Goal: Navigation & Orientation: Find specific page/section

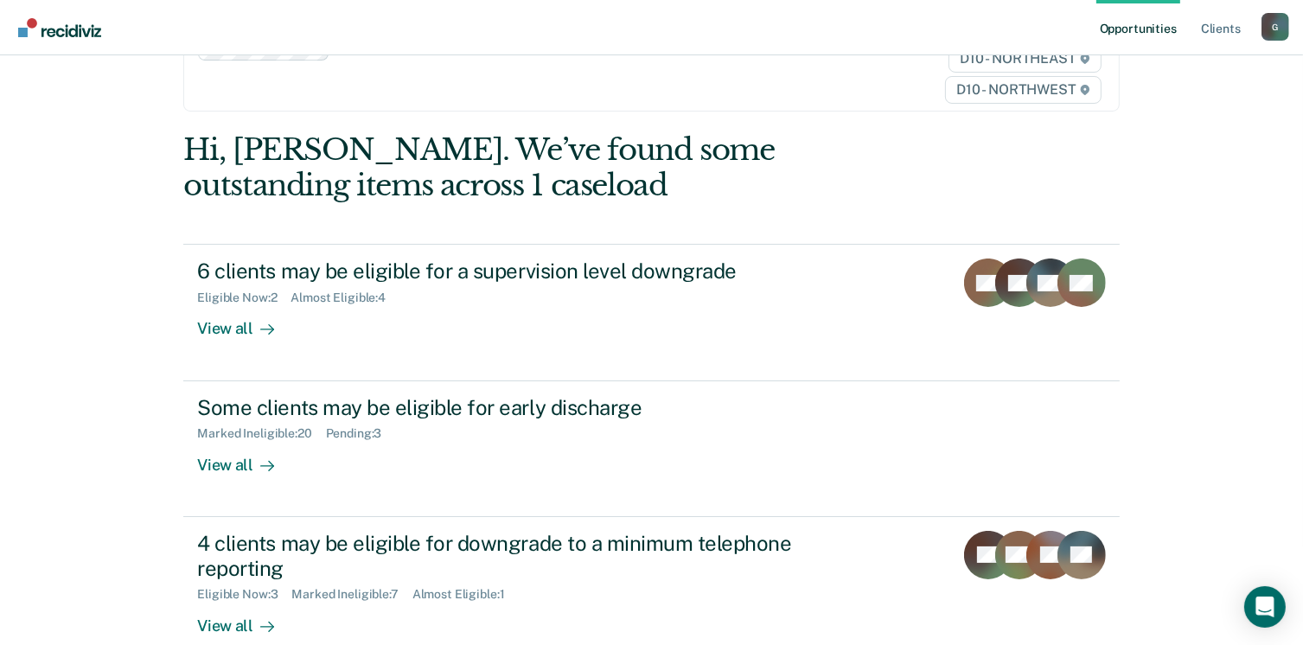
scroll to position [130, 0]
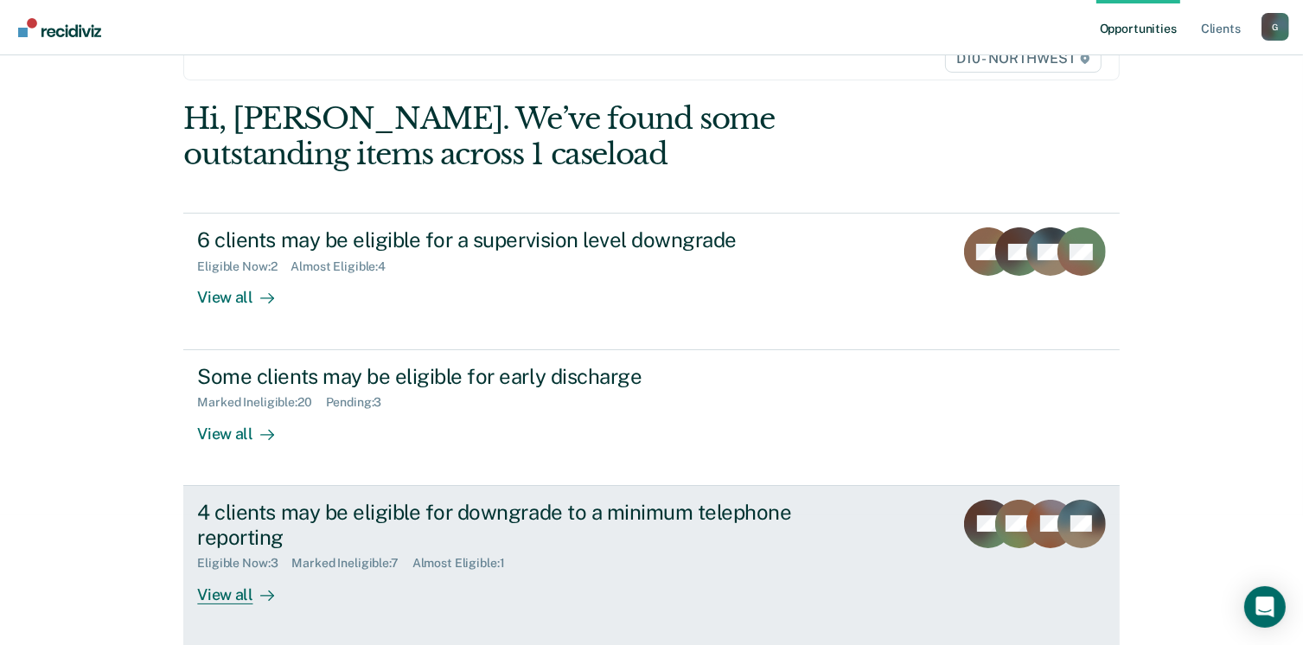
click at [261, 509] on div "4 clients may be eligible for downgrade to a minimum telephone reporting" at bounding box center [500, 525] width 607 height 50
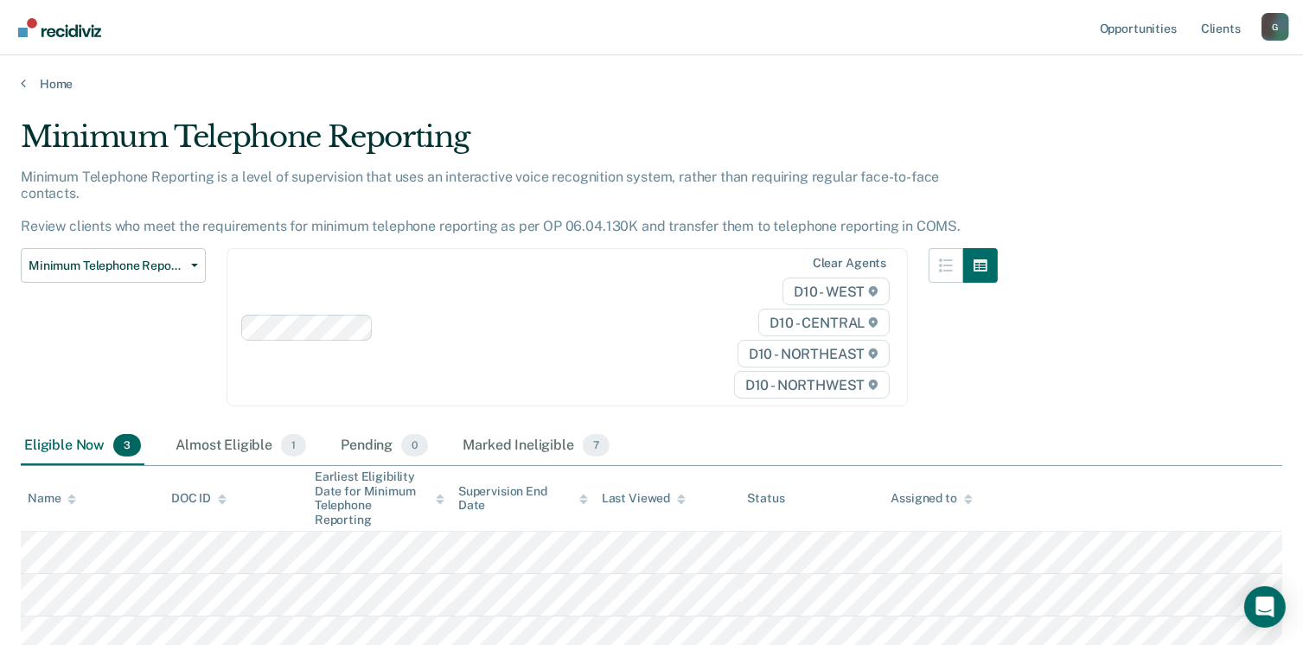
scroll to position [119, 0]
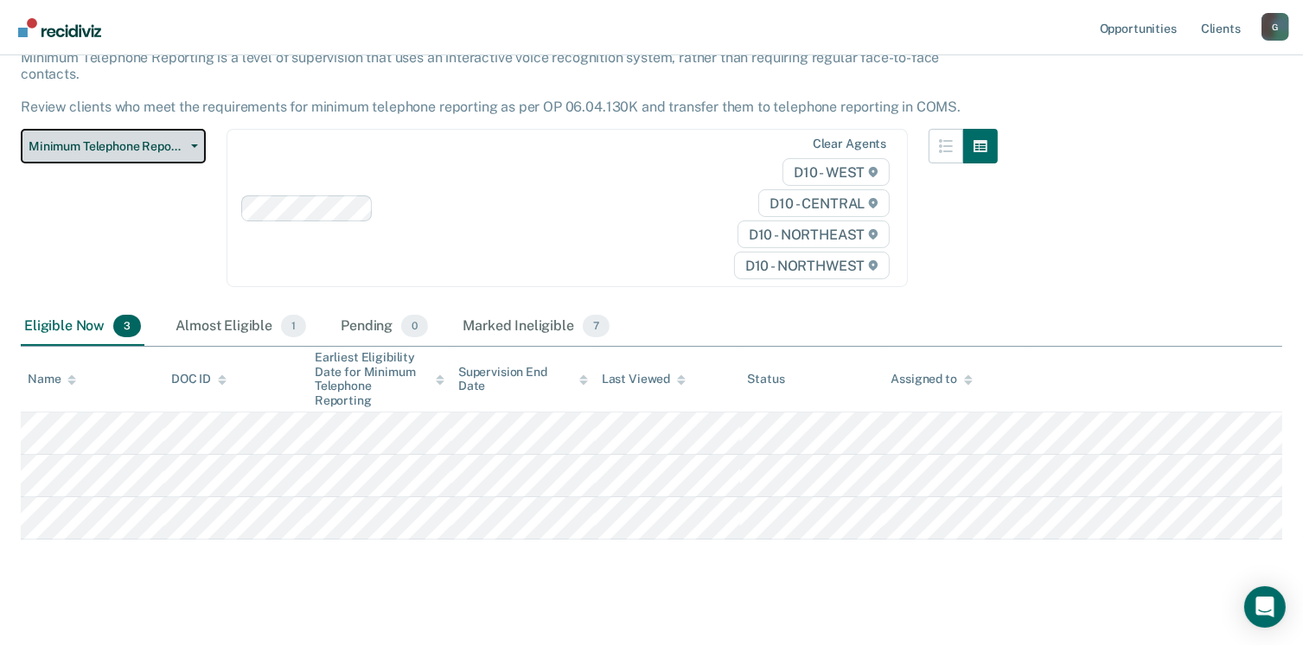
click at [117, 139] on span "Minimum Telephone Reporting" at bounding box center [107, 146] width 156 height 15
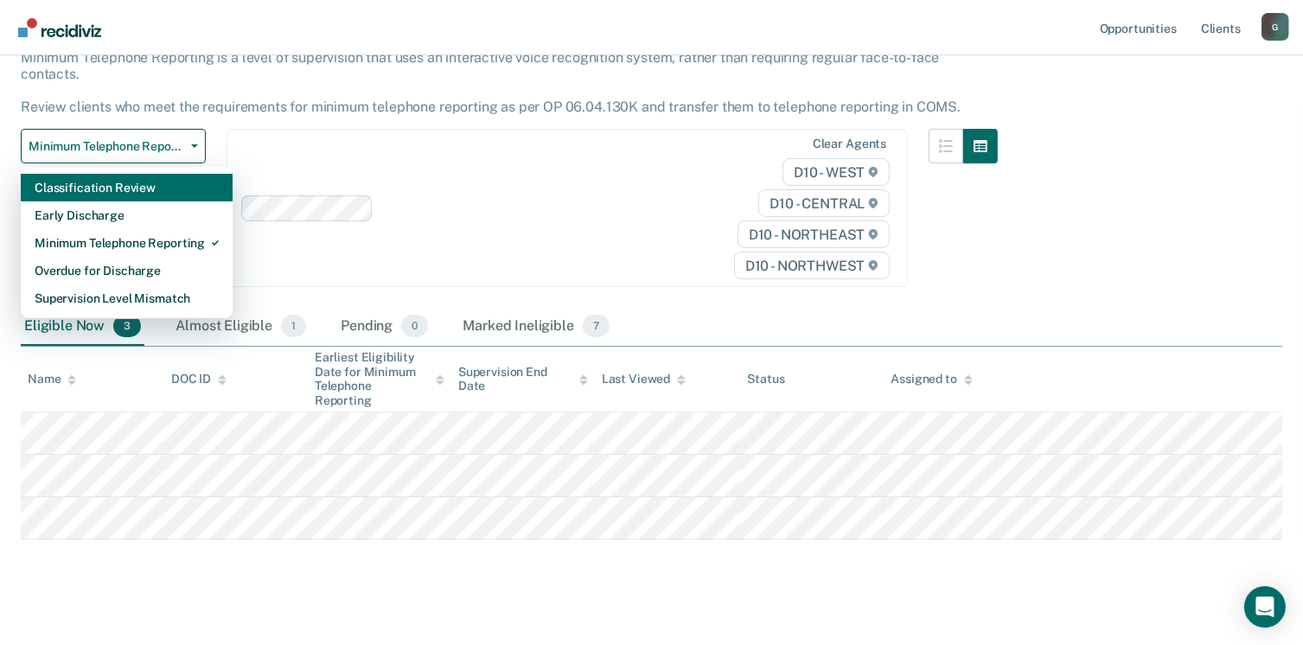
click at [117, 174] on div "Classification Review" at bounding box center [127, 188] width 184 height 28
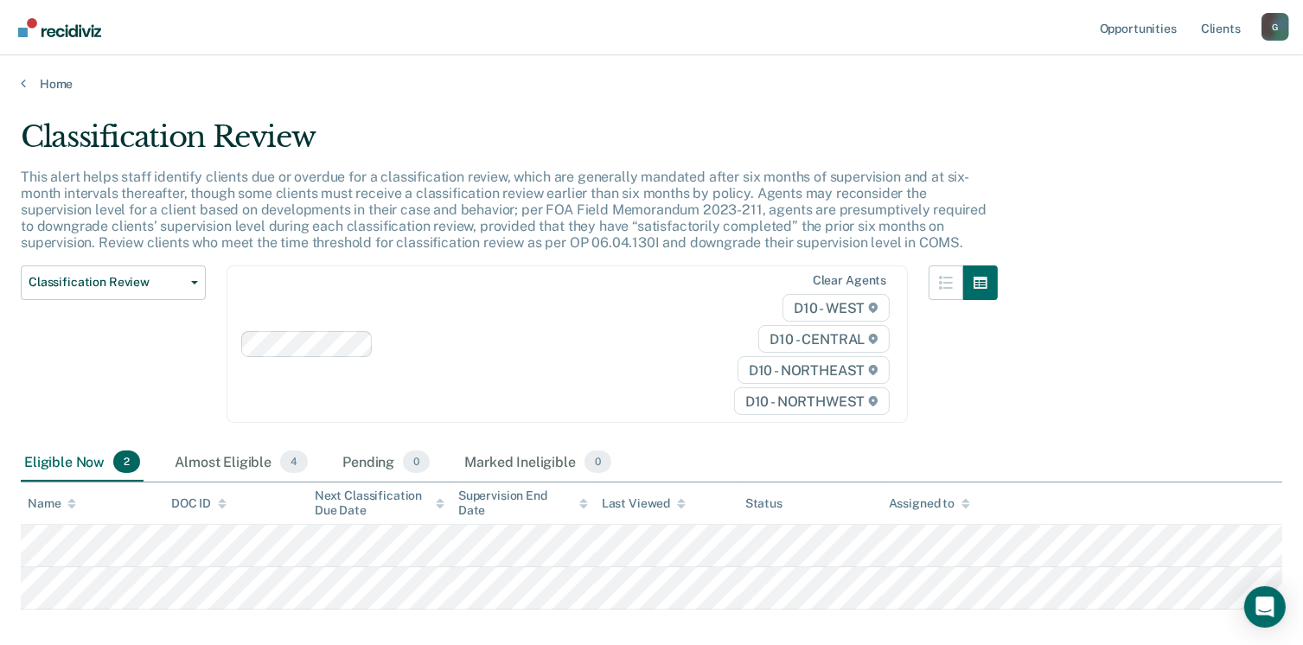
click at [76, 316] on div "Classification Review Classification Review Early Discharge Minimum Telephone R…" at bounding box center [113, 354] width 185 height 179
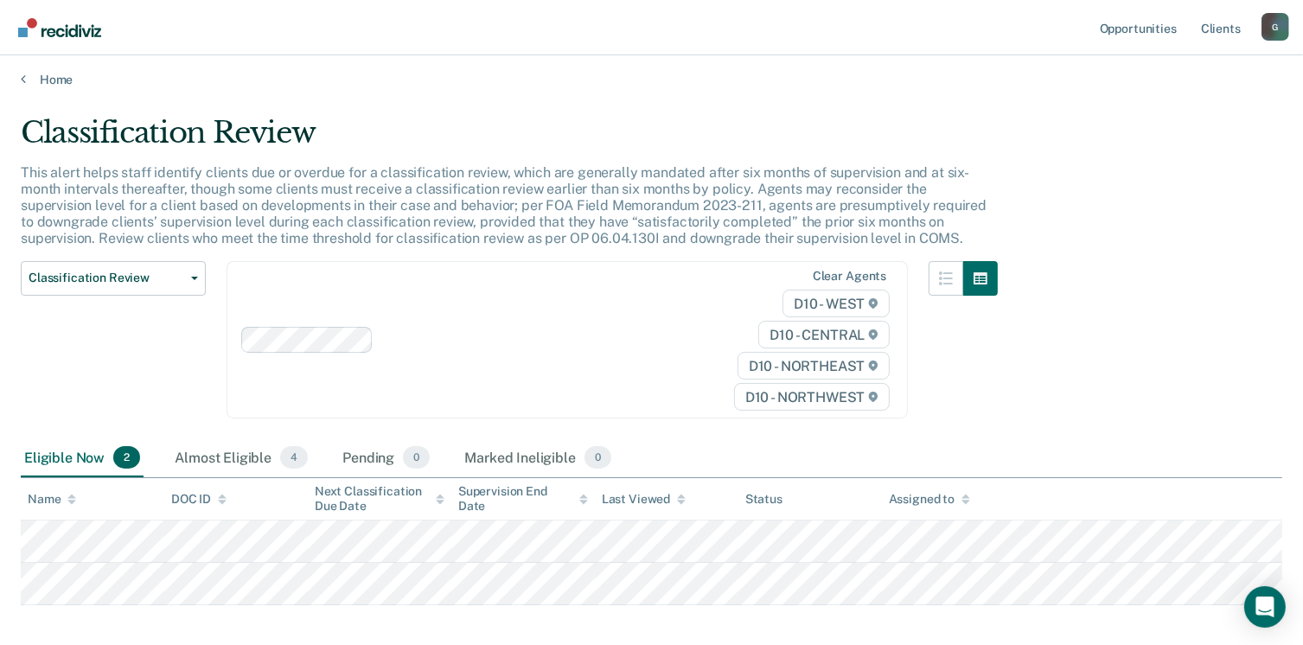
scroll to position [86, 0]
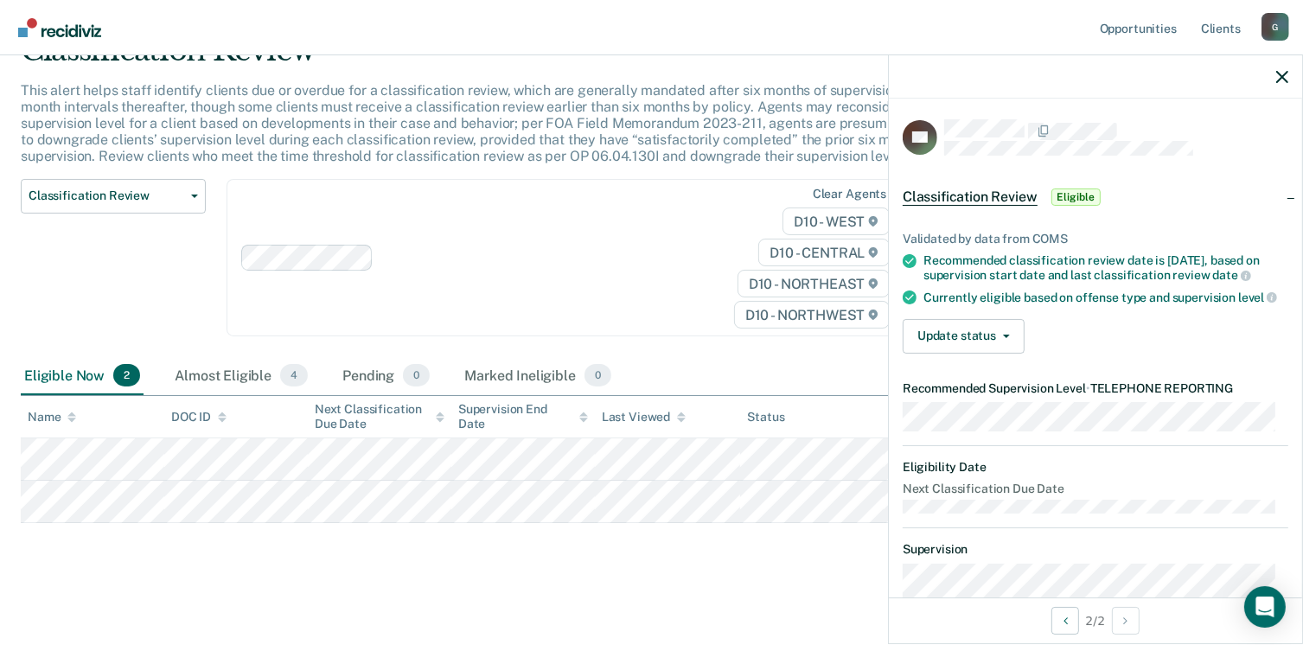
click at [65, 278] on div "Classification Review Classification Review Early Discharge Minimum Telephone R…" at bounding box center [113, 268] width 185 height 179
click at [86, 196] on span "Classification Review" at bounding box center [107, 195] width 156 height 15
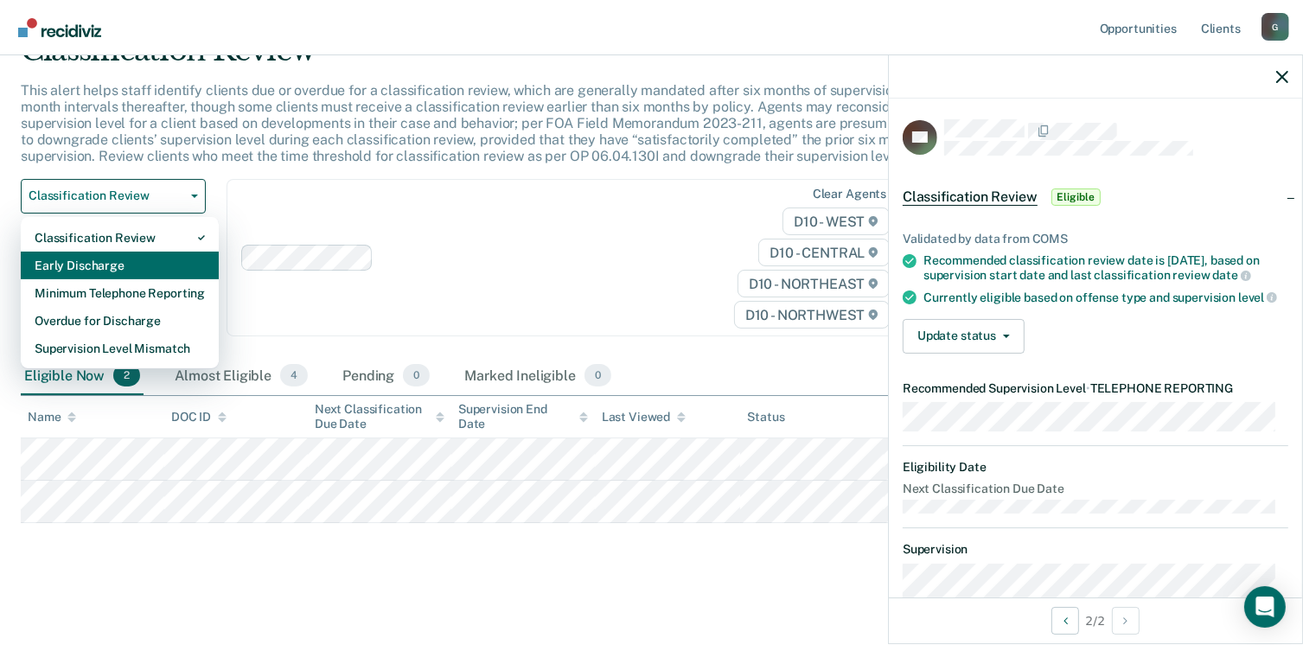
click at [89, 263] on div "Early Discharge" at bounding box center [120, 266] width 170 height 28
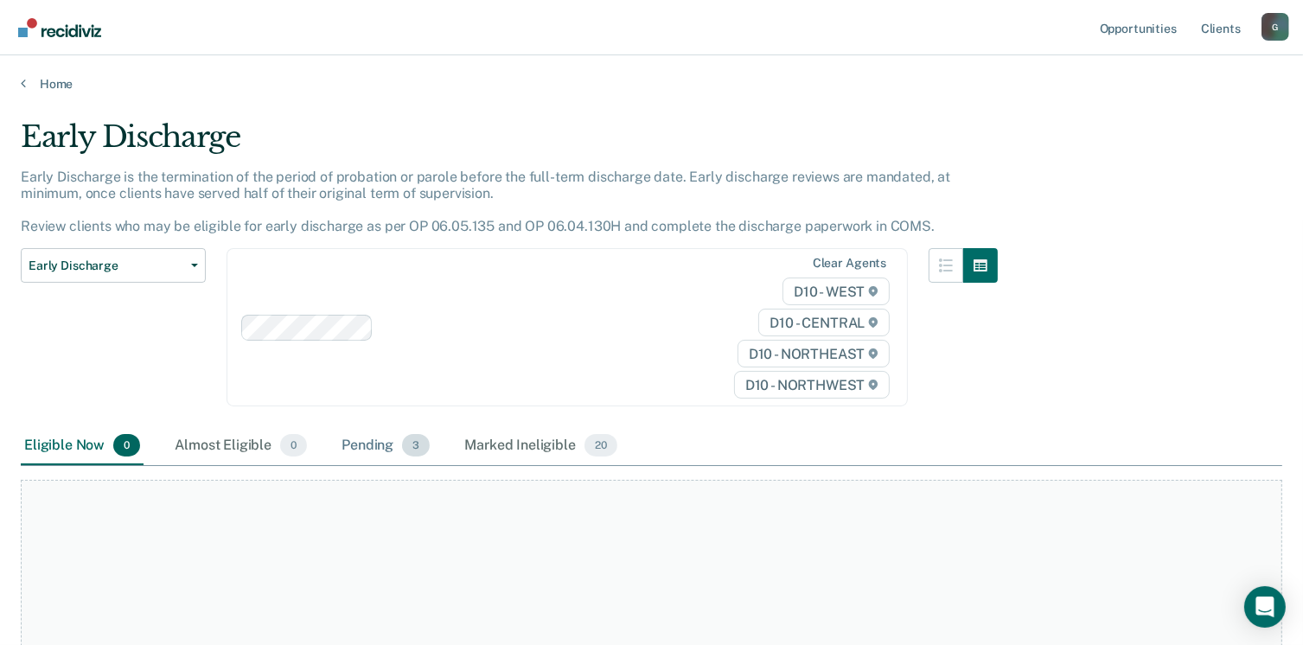
click at [384, 451] on div "Pending 3" at bounding box center [385, 446] width 95 height 38
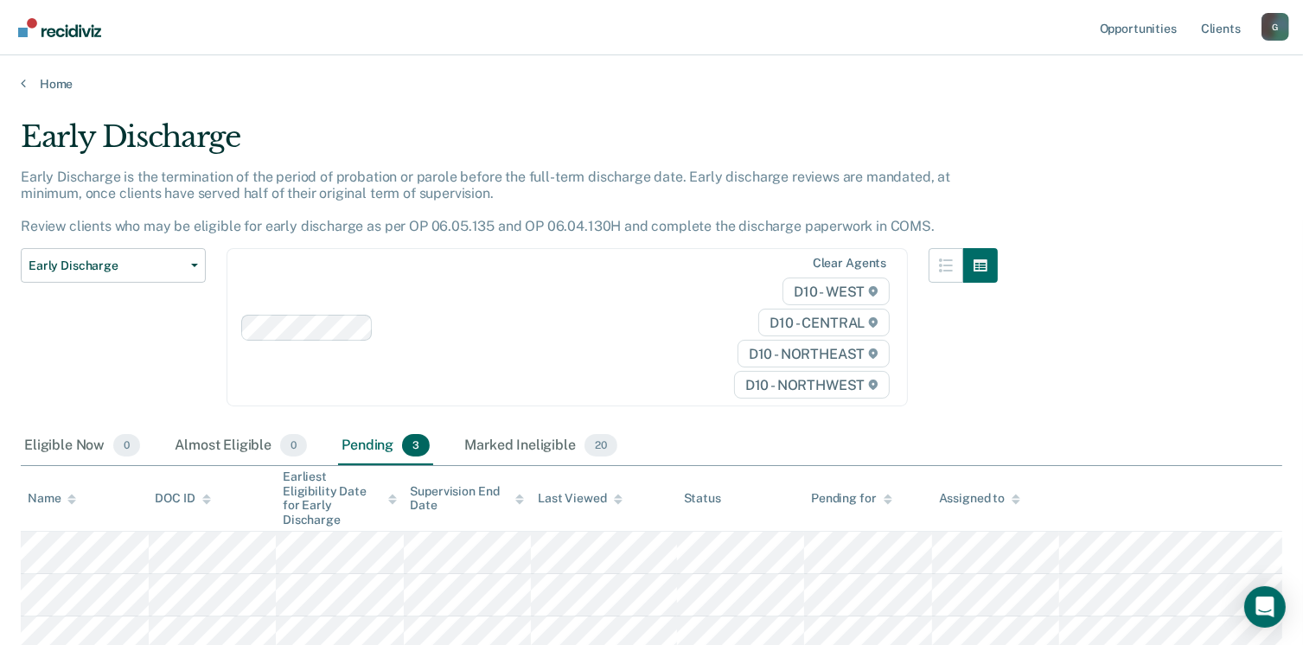
scroll to position [121, 0]
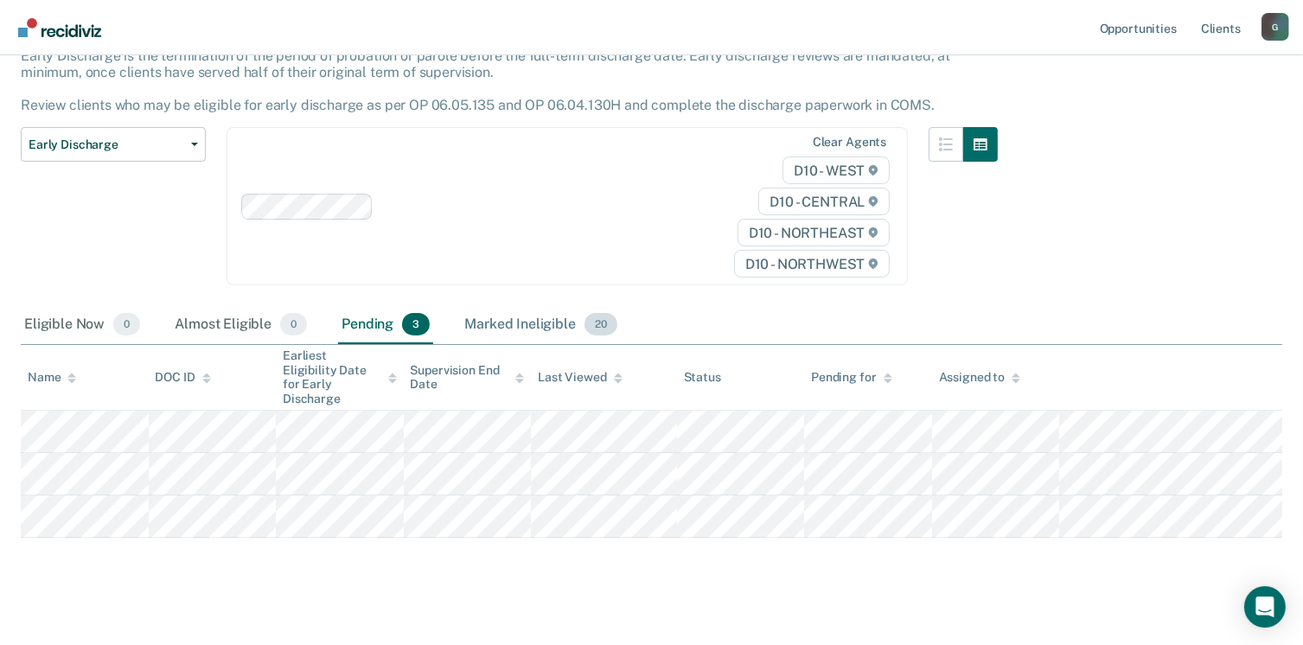
click at [522, 325] on div "Marked Ineligible 20" at bounding box center [540, 325] width 159 height 38
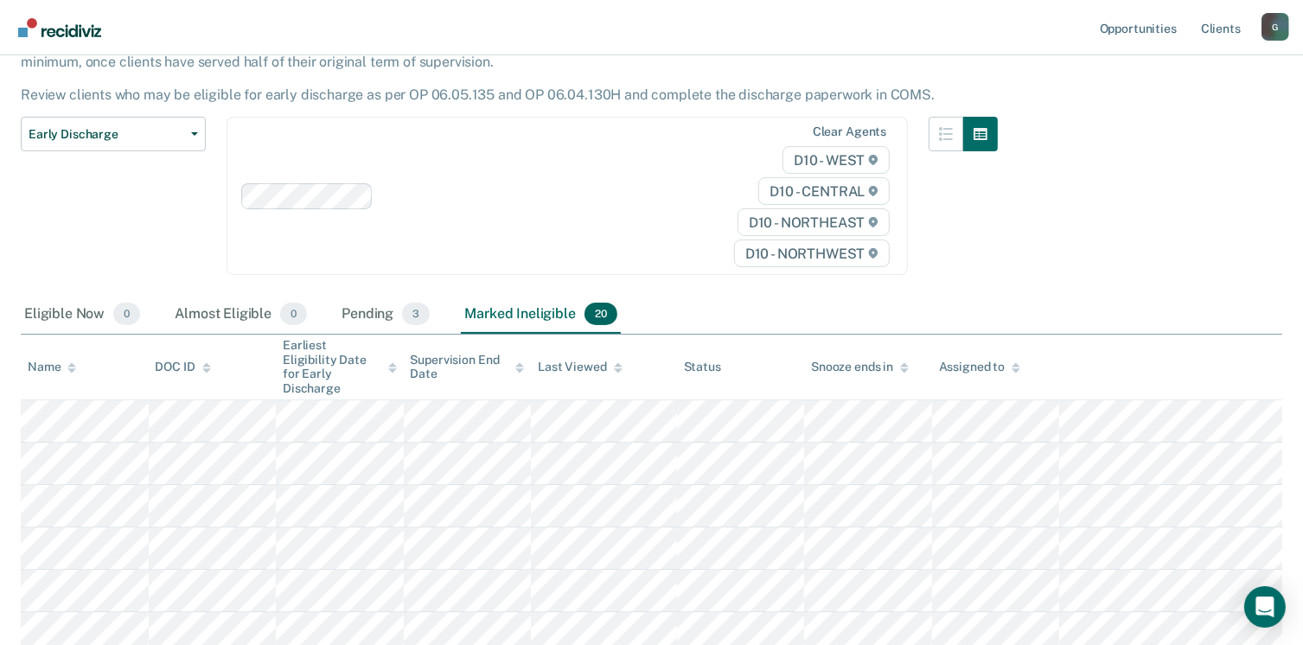
scroll to position [0, 0]
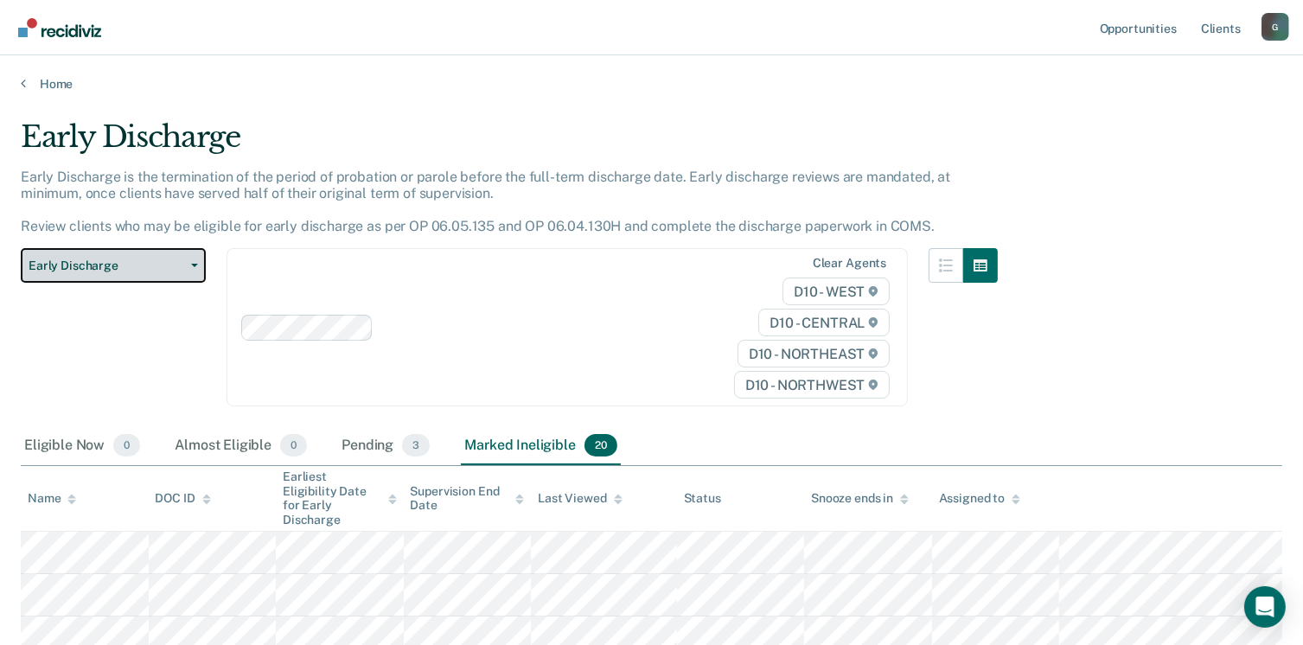
click at [149, 271] on span "Early Discharge" at bounding box center [107, 266] width 156 height 15
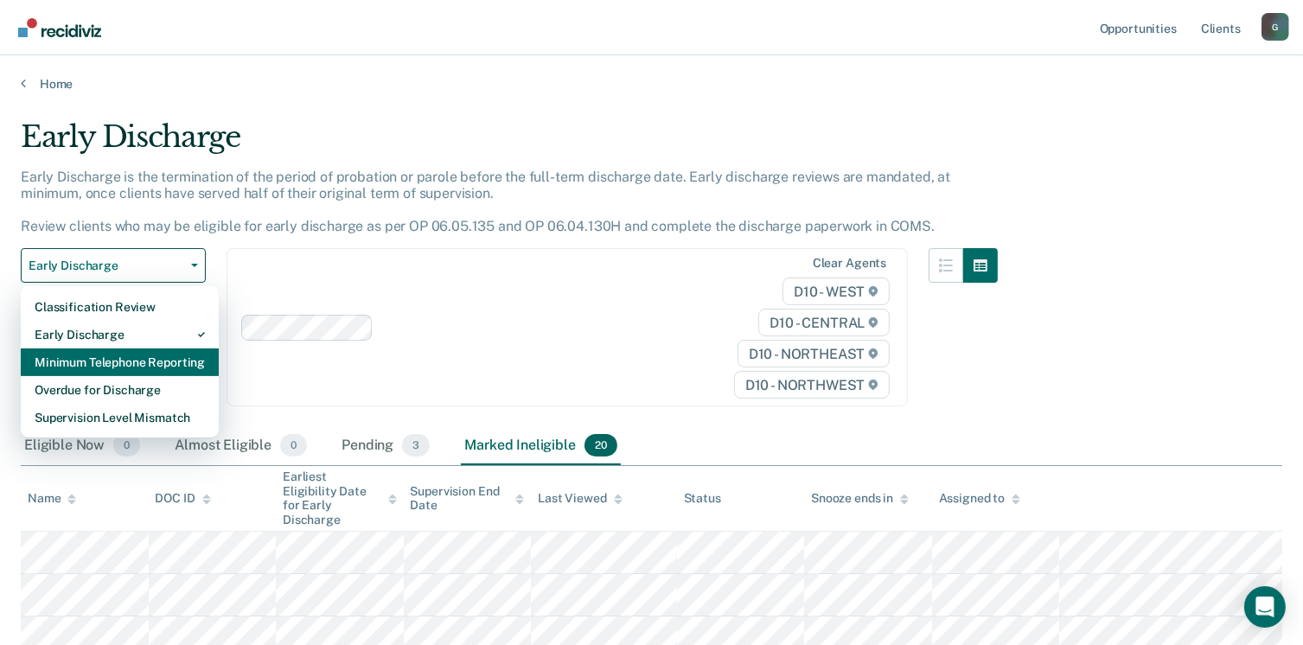
click at [120, 374] on div "Minimum Telephone Reporting" at bounding box center [120, 362] width 170 height 28
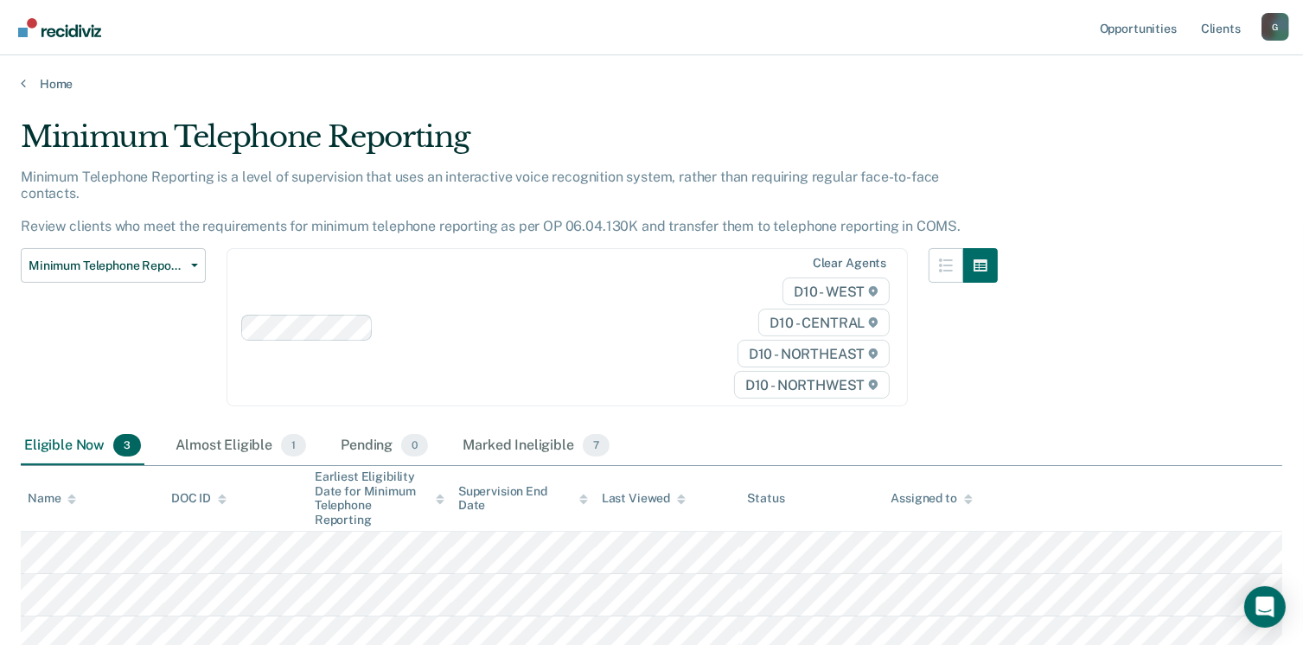
drag, startPoint x: 1280, startPoint y: 182, endPoint x: 1300, endPoint y: 179, distance: 20.1
click at [1283, 180] on main "Minimum Telephone Reporting Minimum Telephone Reporting is a level of supervisi…" at bounding box center [651, 435] width 1303 height 686
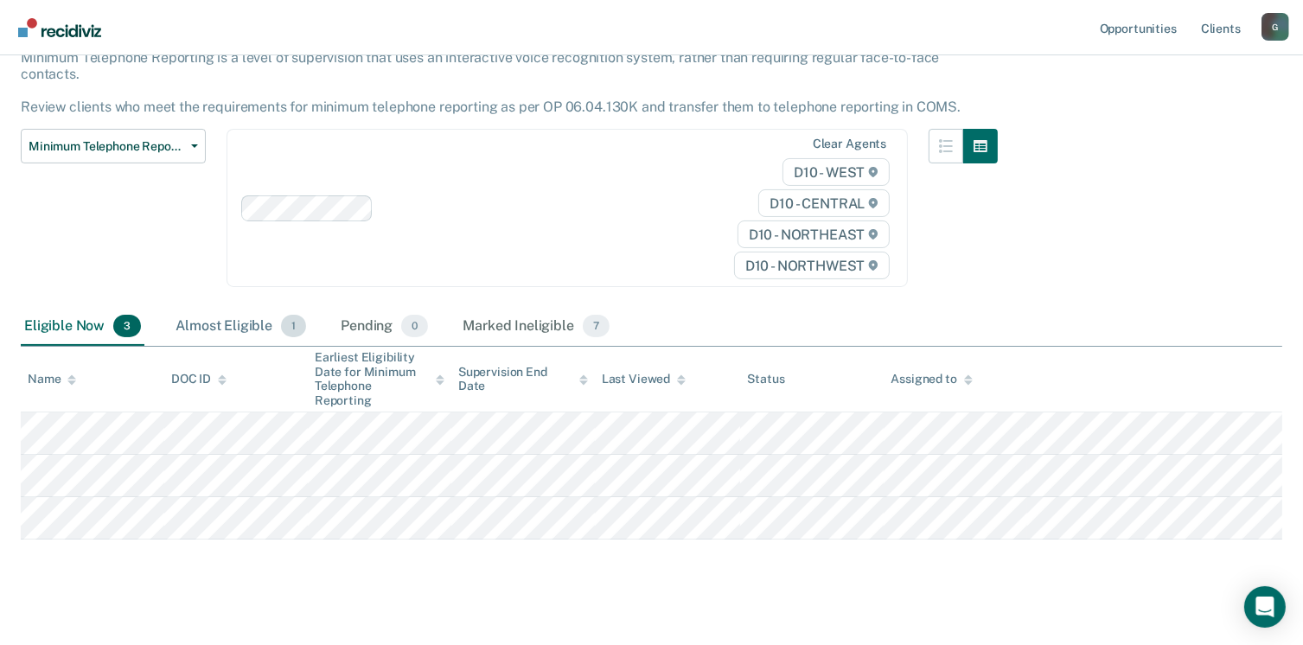
click at [206, 318] on div "Almost Eligible 1" at bounding box center [240, 327] width 137 height 38
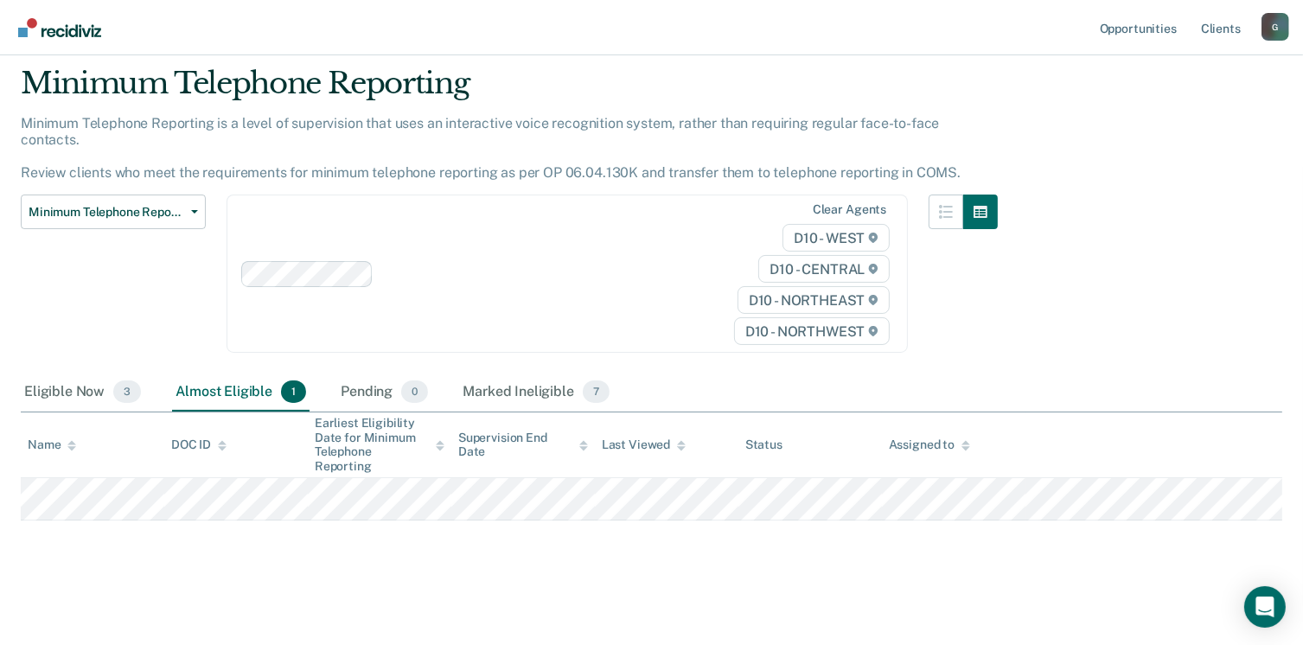
scroll to position [35, 0]
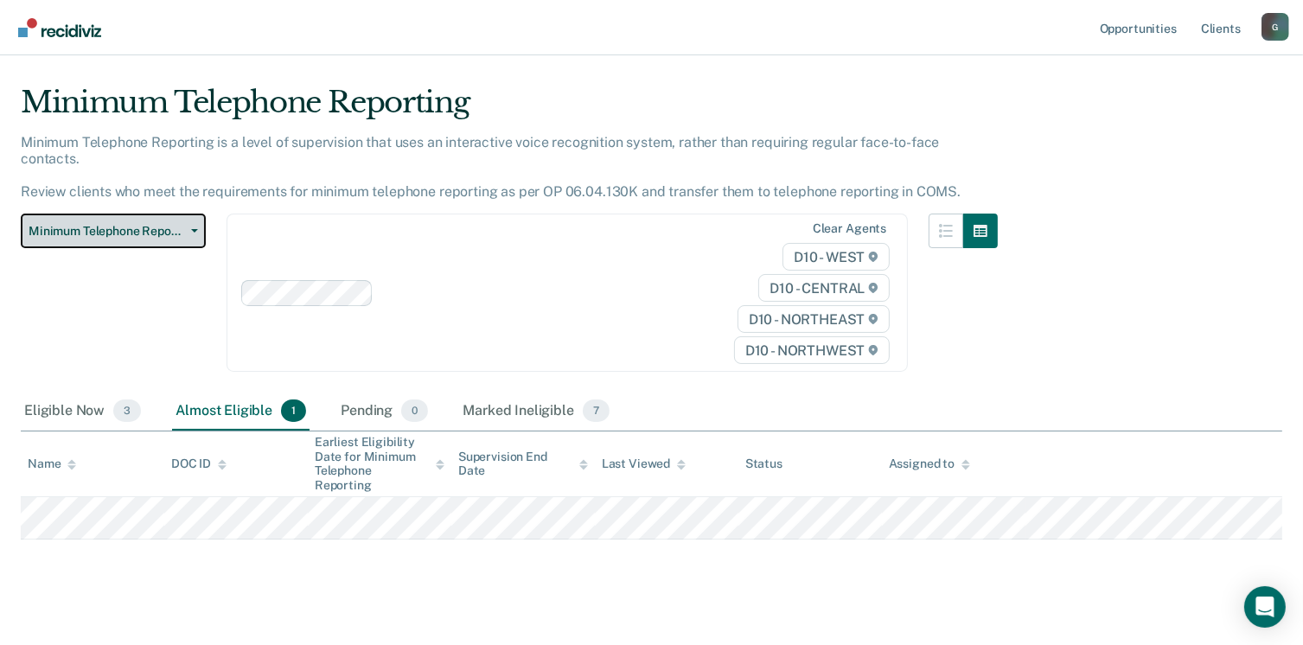
click at [46, 224] on span "Minimum Telephone Reporting" at bounding box center [107, 231] width 156 height 15
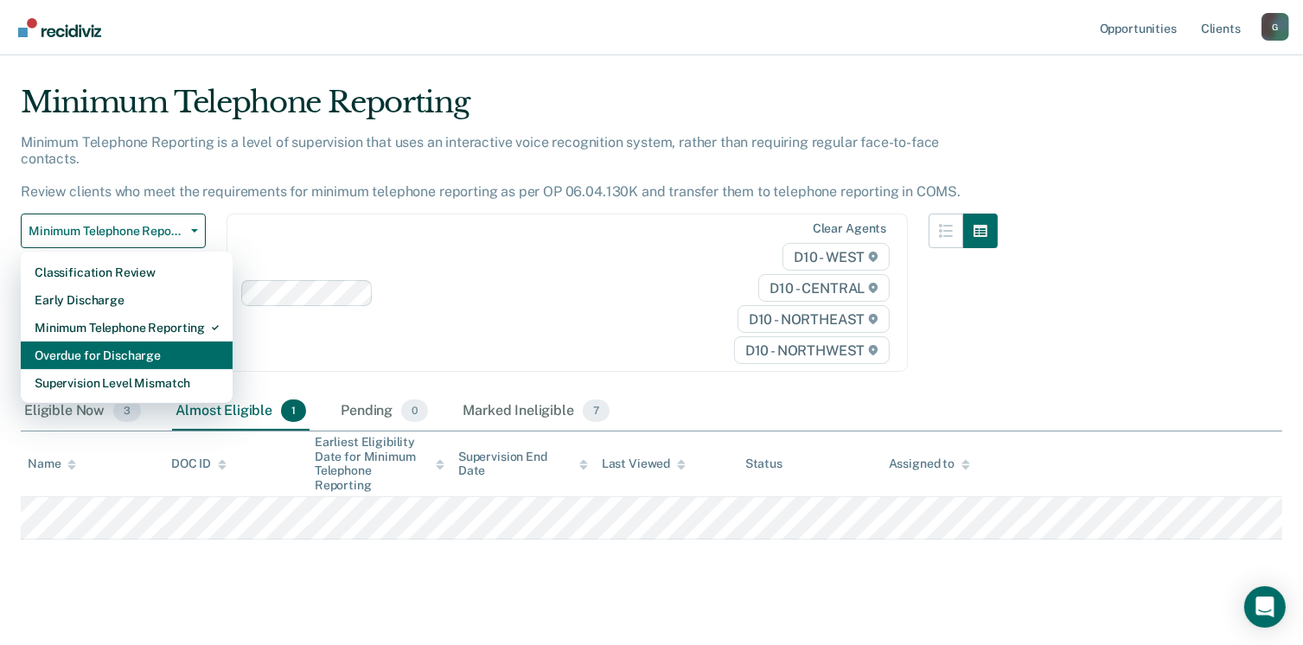
click at [66, 342] on div "Overdue for Discharge" at bounding box center [127, 356] width 184 height 28
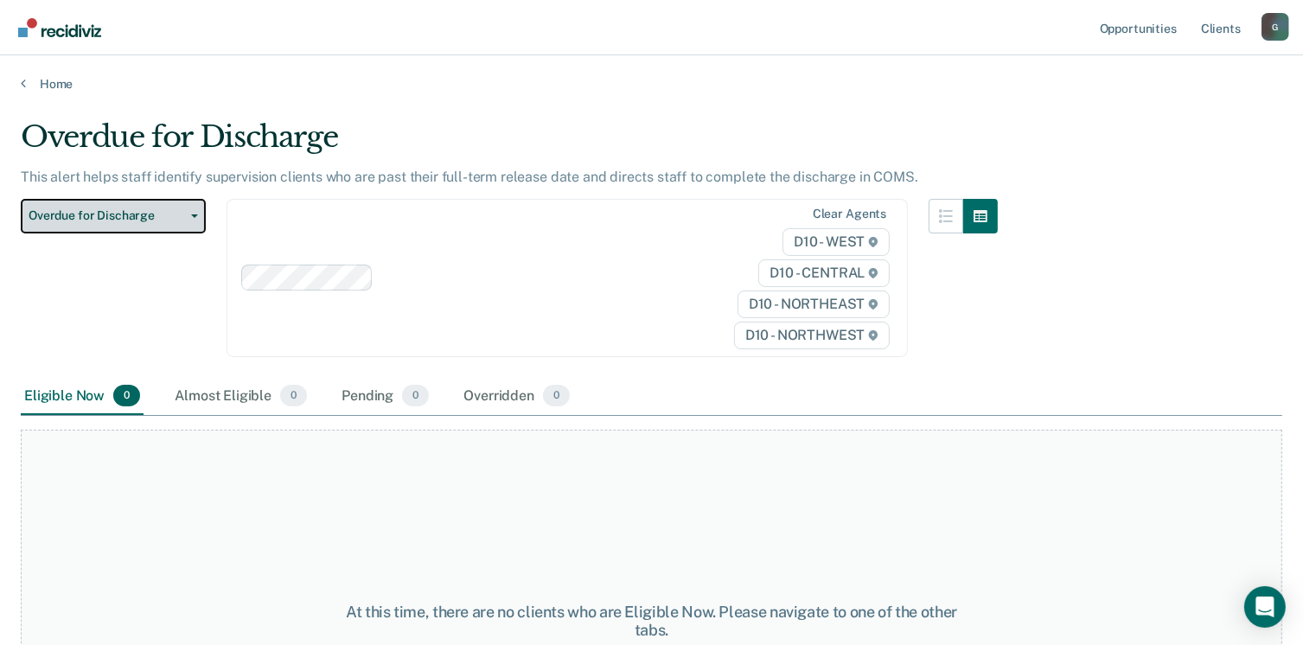
click at [124, 214] on span "Overdue for Discharge" at bounding box center [107, 215] width 156 height 15
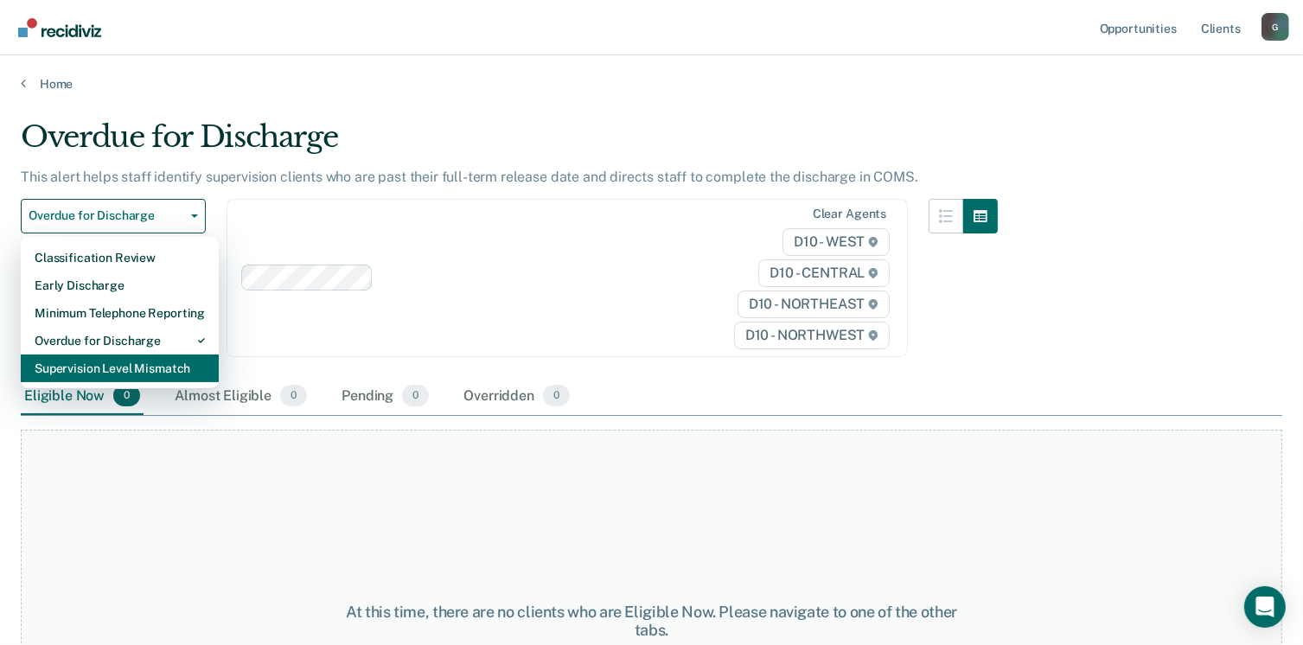
click at [115, 365] on div "Supervision Level Mismatch" at bounding box center [120, 368] width 170 height 28
